Goal: Information Seeking & Learning: Learn about a topic

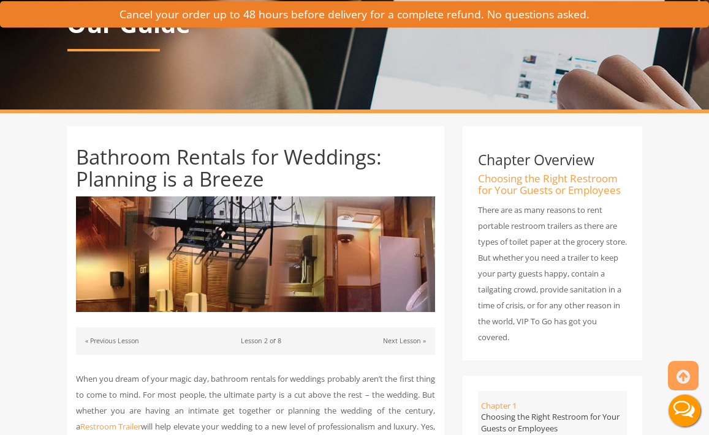
click at [341, 235] on img at bounding box center [256, 255] width 360 height 116
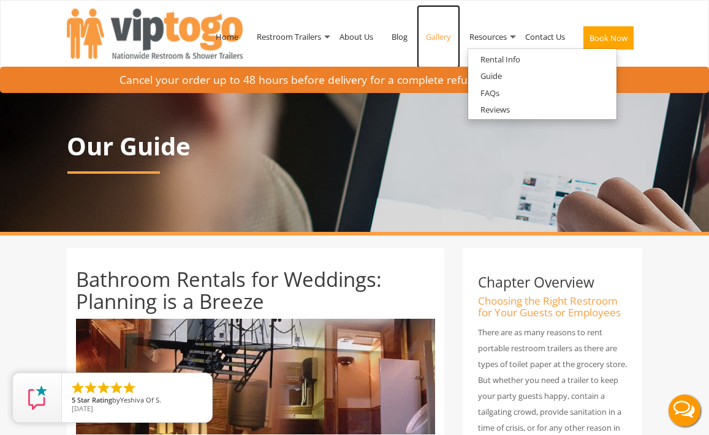
click at [437, 37] on link "Gallery" at bounding box center [437, 37] width 43 height 64
click at [404, 281] on h1 "Bathroom Rentals for Weddings: Planning is a Breeze" at bounding box center [256, 291] width 360 height 45
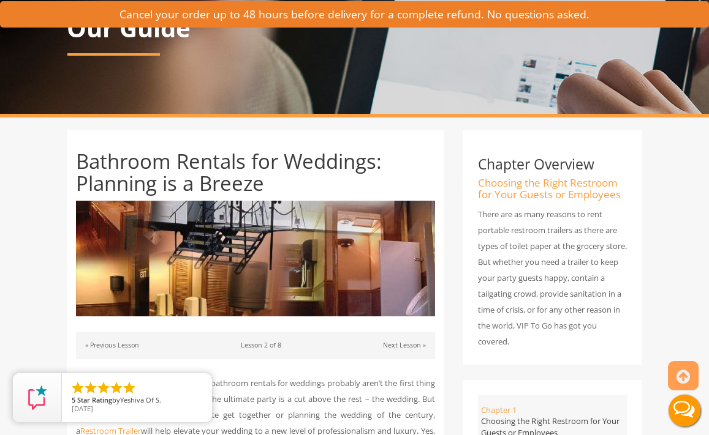
scroll to position [184, 0]
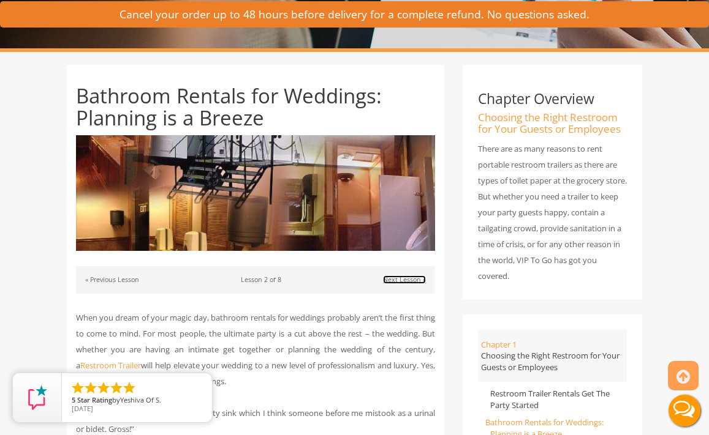
click at [404, 280] on link "Next Lesson »" at bounding box center [404, 280] width 43 height 9
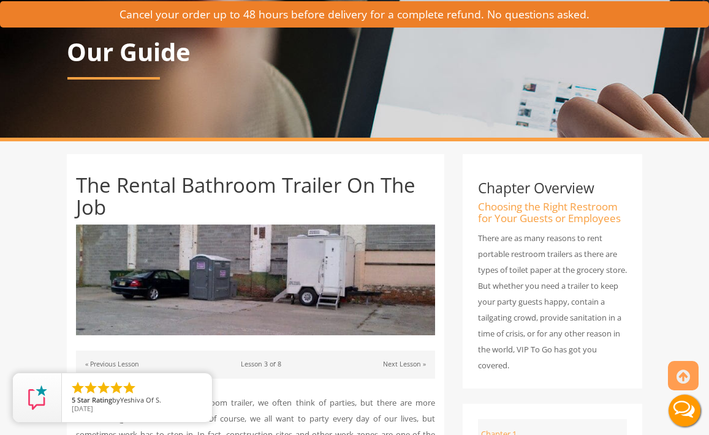
scroll to position [245, 0]
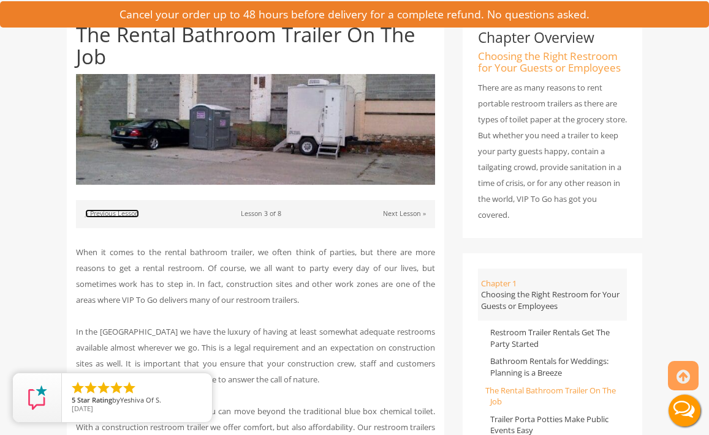
click at [112, 213] on link "« Previous Lesson" at bounding box center [112, 213] width 54 height 9
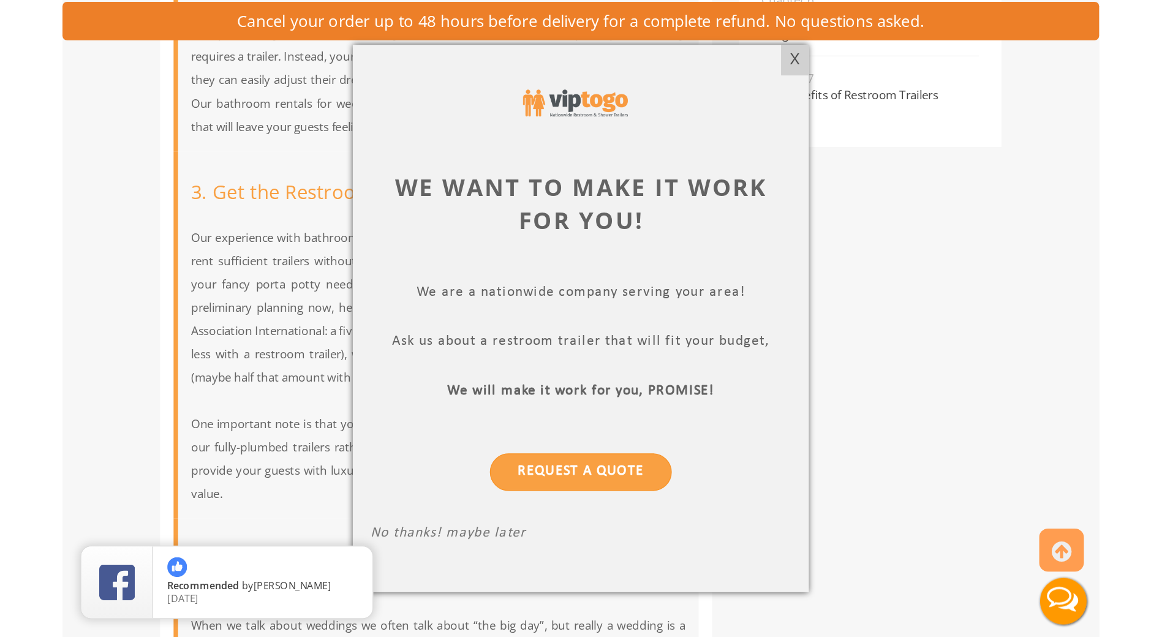
scroll to position [1041, 0]
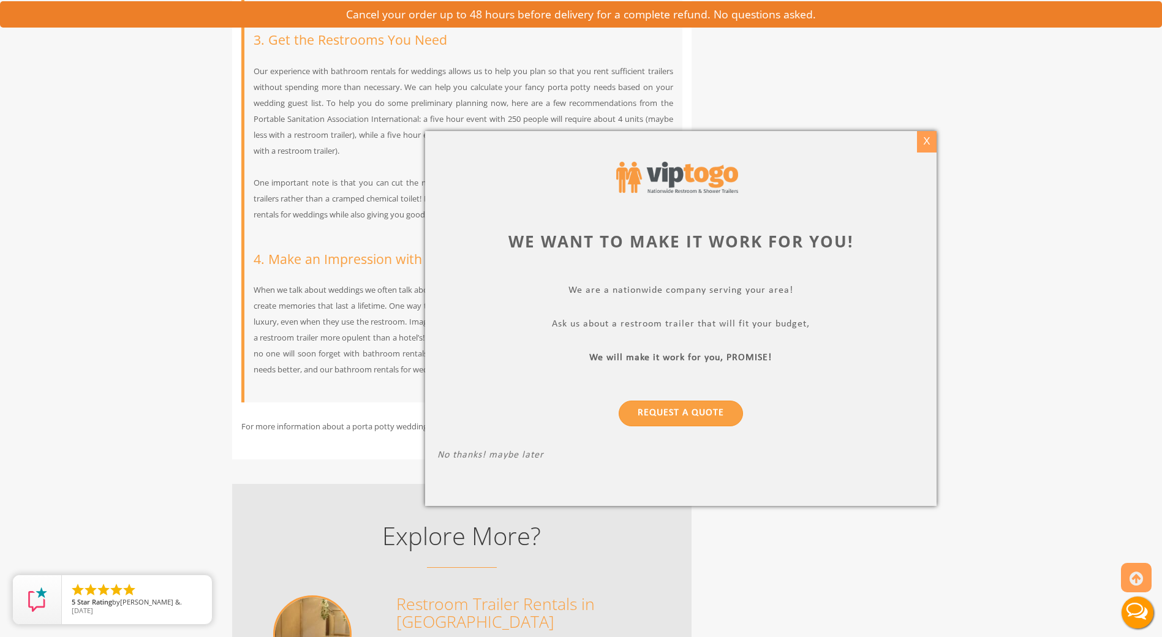
click at [708, 142] on div "X" at bounding box center [926, 141] width 19 height 21
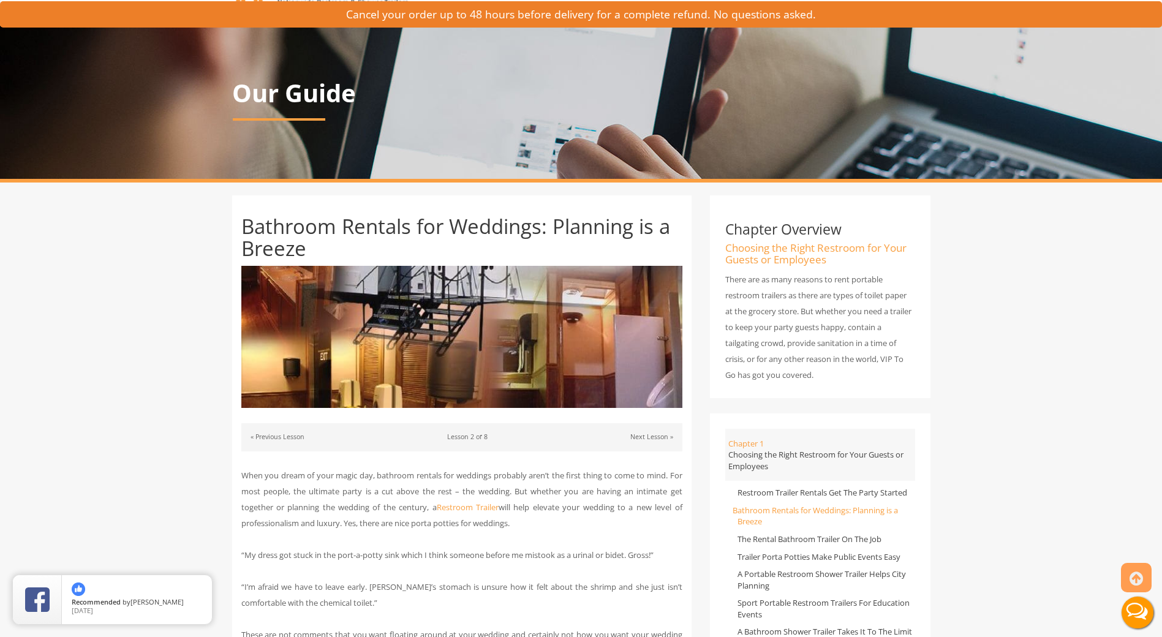
scroll to position [0, 0]
